Goal: Information Seeking & Learning: Learn about a topic

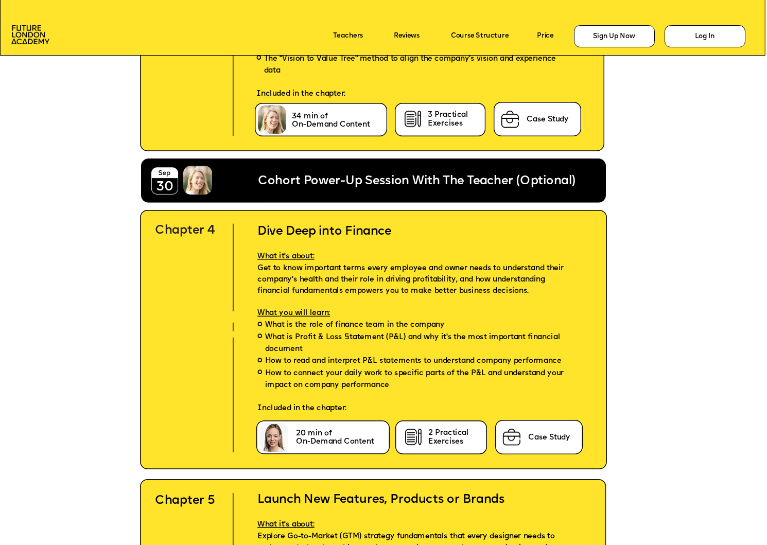
scroll to position [3083, 0]
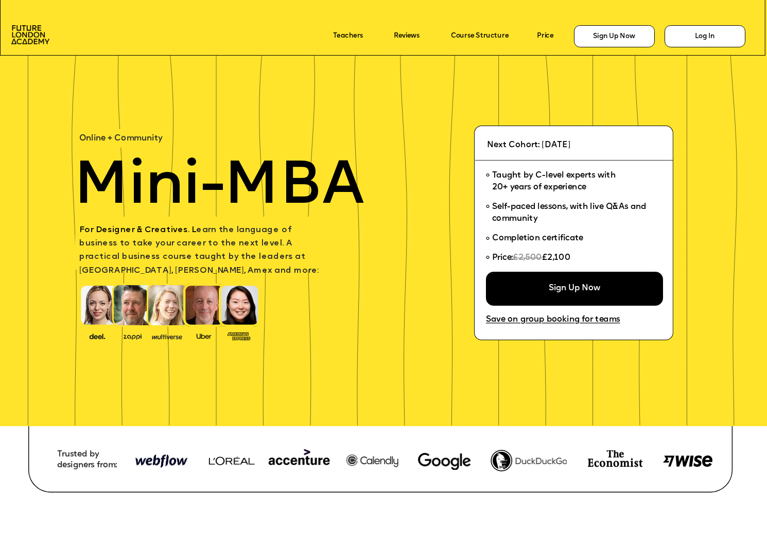
scroll to position [3949, 0]
